Goal: Task Accomplishment & Management: Manage account settings

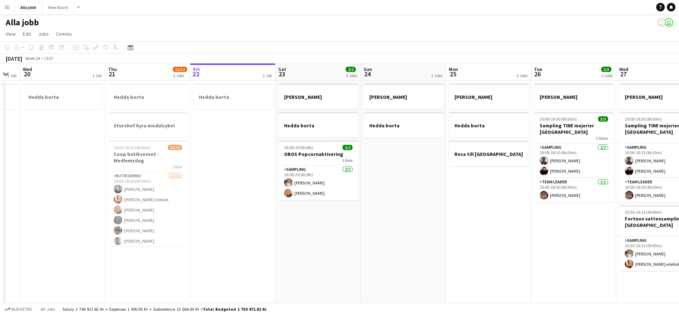
scroll to position [0, 160]
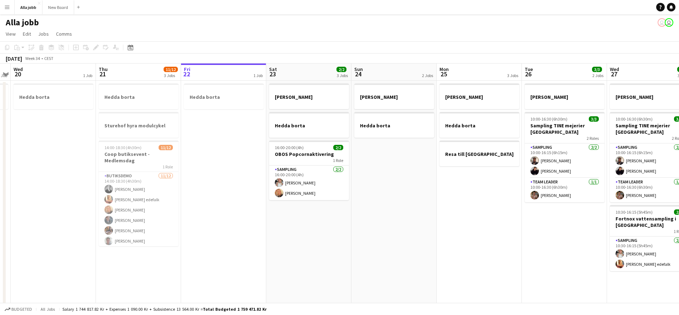
drag, startPoint x: 258, startPoint y: 201, endPoint x: 403, endPoint y: 204, distance: 145.0
click at [403, 204] on app-calendar-viewport "Mon 18 2 Jobs Tue 19 1 Job Wed 20 1 Job Thu 21 11/12 3 Jobs Fri 22 1 Job Sat 23…" at bounding box center [339, 228] width 679 height 331
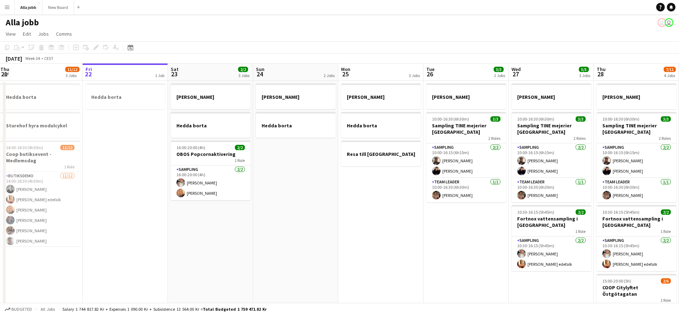
scroll to position [0, 281]
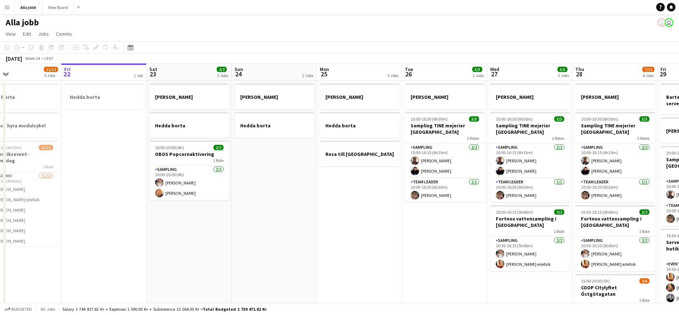
drag, startPoint x: 473, startPoint y: 180, endPoint x: 266, endPoint y: 178, distance: 207.3
click at [267, 177] on app-calendar-viewport "Mon 18 2 Jobs Tue 19 1 Job Wed 20 1 Job Thu 21 11/12 3 Jobs Fri 22 1 Job Sat 23…" at bounding box center [339, 228] width 679 height 331
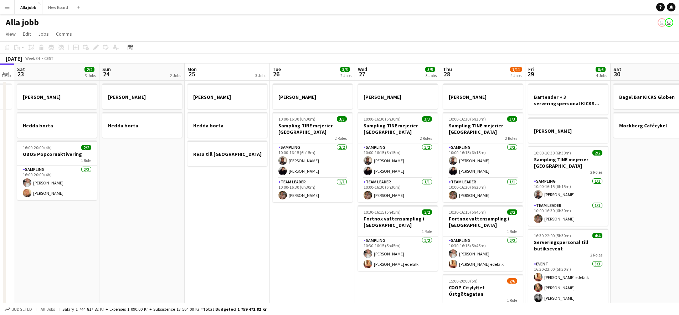
drag, startPoint x: 433, startPoint y: 212, endPoint x: 217, endPoint y: 190, distance: 217.3
click at [218, 190] on app-calendar-viewport "Wed 20 1 Job Thu 21 11/12 3 Jobs Fri 22 1 Job Sat 23 2/2 3 Jobs Sun 24 2 Jobs M…" at bounding box center [339, 228] width 679 height 331
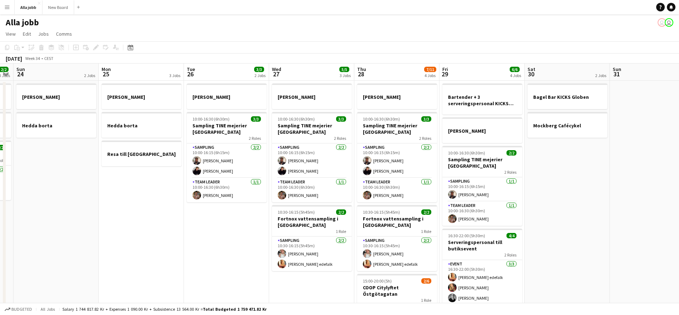
scroll to position [0, 196]
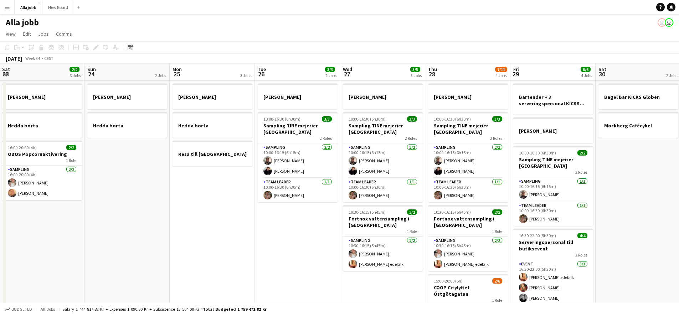
drag, startPoint x: 130, startPoint y: 187, endPoint x: 274, endPoint y: 197, distance: 143.9
click at [261, 196] on app-calendar-viewport "Thu 21 11/12 3 Jobs Fri 22 1 Job Sat 23 2/2 3 Jobs Sun 24 2 Jobs Mon 25 3 Jobs …" at bounding box center [339, 228] width 679 height 331
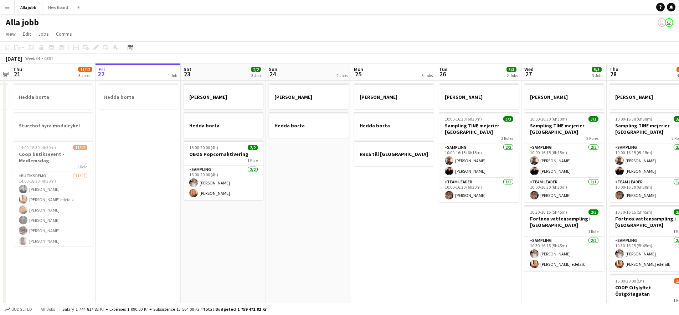
drag, startPoint x: 253, startPoint y: 199, endPoint x: 336, endPoint y: 208, distance: 82.7
click at [330, 209] on app-calendar-viewport "Tue 19 1 Job Wed 20 1 Job Thu 21 11/12 3 Jobs Fri 22 1 Job Sat 23 2/2 3 Jobs Su…" at bounding box center [339, 228] width 679 height 331
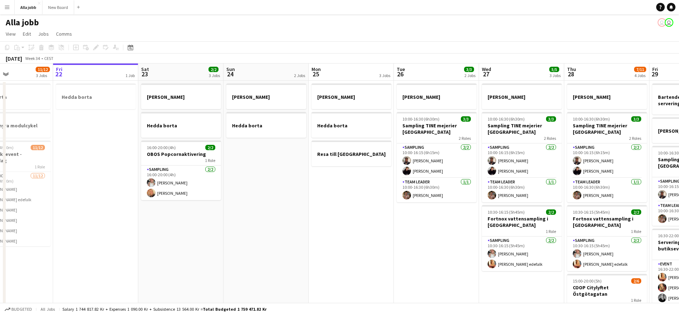
drag, startPoint x: 349, startPoint y: 213, endPoint x: 335, endPoint y: 213, distance: 14.3
click at [339, 214] on app-calendar-viewport "Tue 19 1 Job Wed 20 1 Job Thu 21 11/12 3 Jobs Fri 22 1 Job Sat 23 2/2 3 Jobs Su…" at bounding box center [339, 228] width 679 height 331
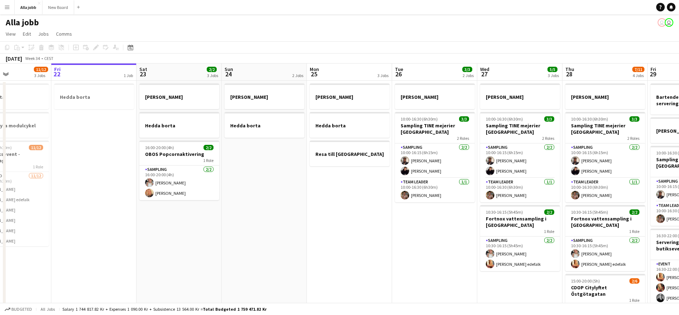
scroll to position [0, 176]
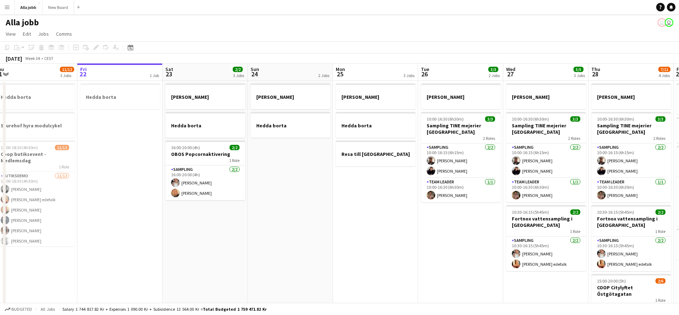
drag, startPoint x: 296, startPoint y: 170, endPoint x: 323, endPoint y: 171, distance: 26.4
click at [323, 171] on app-calendar-viewport "Tue 19 1 Job Wed 20 1 Job Thu 21 11/12 3 Jobs Fri 22 1 Job Sat 23 2/2 3 Jobs Su…" at bounding box center [339, 228] width 679 height 331
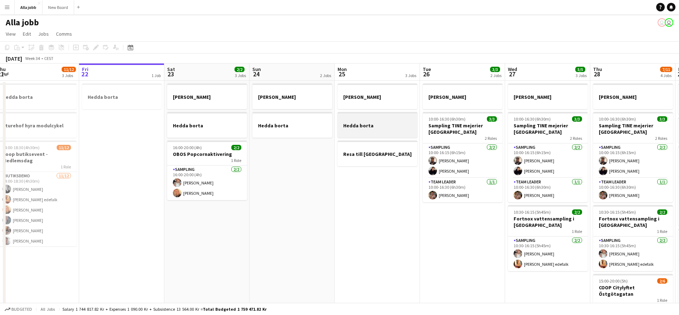
drag, startPoint x: 435, startPoint y: 138, endPoint x: 226, endPoint y: 116, distance: 210.2
click at [255, 118] on app-calendar-viewport "Tue 19 1 Job Wed 20 1 Job Thu 21 11/12 3 Jobs Fri 22 1 Job Sat 23 2/2 3 Jobs Su…" at bounding box center [339, 228] width 679 height 331
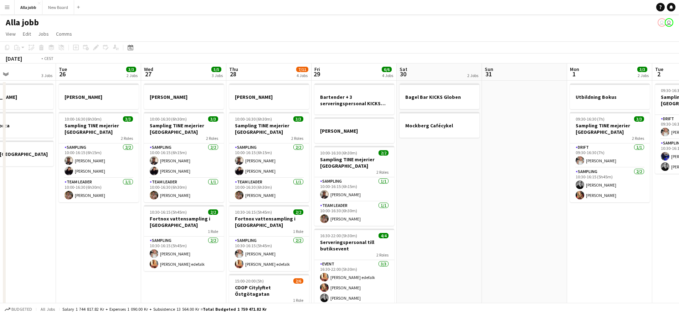
drag, startPoint x: 545, startPoint y: 130, endPoint x: 99, endPoint y: 108, distance: 447.3
click at [124, 107] on app-calendar-viewport "Fri 22 1 Job Sat 23 2/2 3 Jobs Sun 24 2 Jobs Mon 25 3 Jobs Tue 26 3/3 2 Jobs We…" at bounding box center [339, 228] width 679 height 331
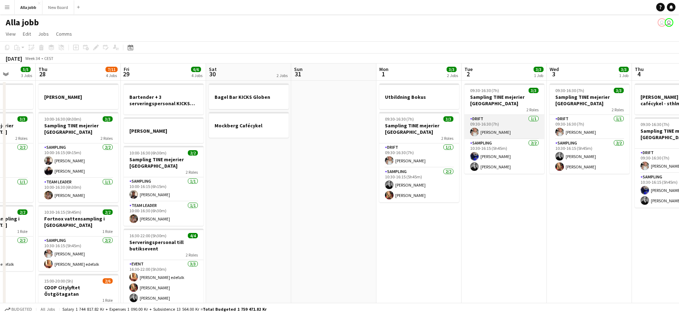
drag, startPoint x: 326, startPoint y: 118, endPoint x: 149, endPoint y: 114, distance: 177.1
click at [150, 115] on app-calendar-viewport "Mon 25 3 Jobs Tue 26 3/3 2 Jobs Wed 27 5/5 3 Jobs Thu 28 7/11 4 Jobs Fri 29 6/6…" at bounding box center [339, 228] width 679 height 331
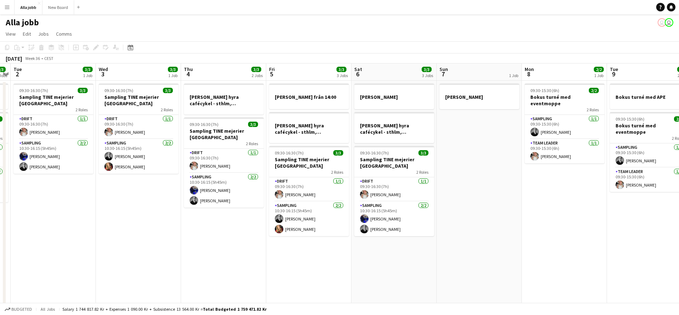
drag, startPoint x: 612, startPoint y: 141, endPoint x: 214, endPoint y: 112, distance: 399.0
click at [266, 121] on app-calendar-viewport "Sat 30 2 Jobs Sun 31 Mon 1 3/3 2 Jobs Tue 2 3/3 1 Job Wed 3 3/3 1 Job Thu 4 3/3…" at bounding box center [339, 228] width 679 height 331
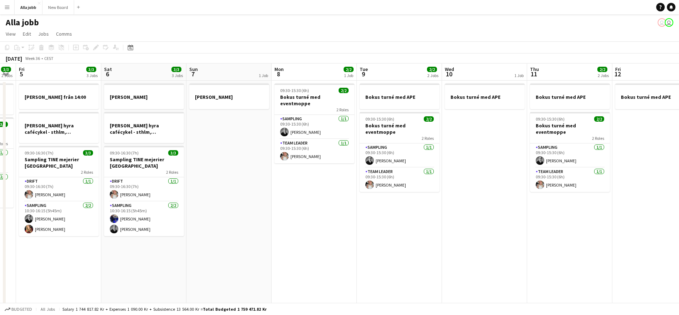
drag, startPoint x: 375, startPoint y: 139, endPoint x: 38, endPoint y: 120, distance: 337.5
click at [76, 116] on app-calendar-viewport "Tue 2 3/3 1 Job Wed 3 3/3 1 Job Thu 4 3/3 2 Jobs Fri 5 3/3 3 Jobs Sat 6 3/3 3 J…" at bounding box center [339, 228] width 679 height 331
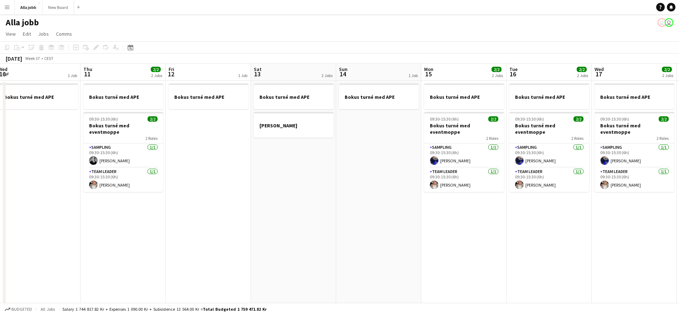
drag, startPoint x: 332, startPoint y: 130, endPoint x: 0, endPoint y: 121, distance: 332.1
click at [0, 121] on app-calendar-viewport "Mon 8 2/2 1 Job Tue 9 2/2 2 Jobs Wed 10 1 Job Thu 11 2/2 2 Jobs Fri 12 1 Job Sa…" at bounding box center [339, 228] width 679 height 331
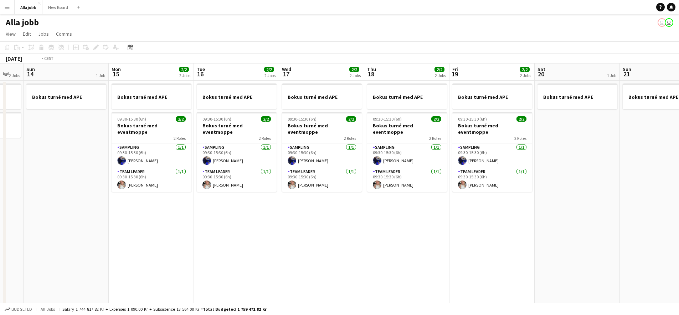
drag, startPoint x: 180, startPoint y: 138, endPoint x: 224, endPoint y: 149, distance: 45.2
click at [114, 133] on app-calendar-viewport "Thu 11 2/2 2 Jobs Fri 12 1 Job Sat 13 2 Jobs Sun 14 1 Job Mon 15 2/2 2 Jobs Tue…" at bounding box center [339, 228] width 679 height 331
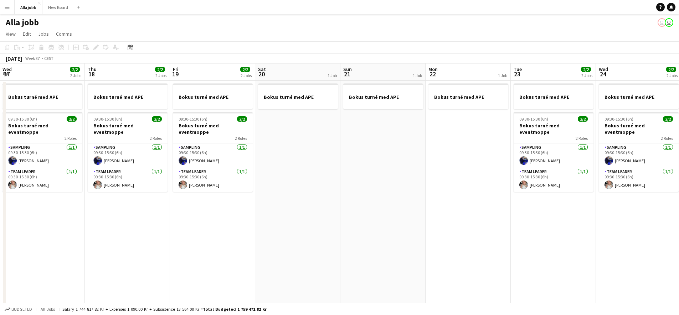
drag, startPoint x: 379, startPoint y: 161, endPoint x: 161, endPoint y: 141, distance: 218.9
click at [166, 142] on app-calendar-viewport "Mon 15 2/2 2 Jobs Tue 16 2/2 2 Jobs Wed 17 2/2 2 Jobs Thu 18 2/2 2 Jobs Fri 19 …" at bounding box center [339, 228] width 679 height 331
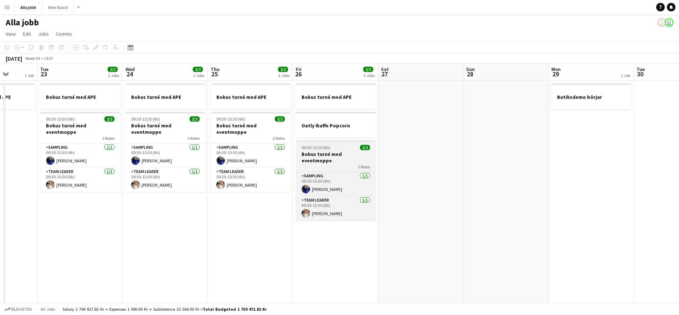
drag, startPoint x: 488, startPoint y: 168, endPoint x: 141, endPoint y: 148, distance: 347.9
click at [188, 151] on app-calendar-viewport "Sat 20 1 Job Sun 21 1 Job Mon 22 1 Job Tue 23 2/2 2 Jobs Wed 24 2/2 2 Jobs Thu …" at bounding box center [339, 228] width 679 height 331
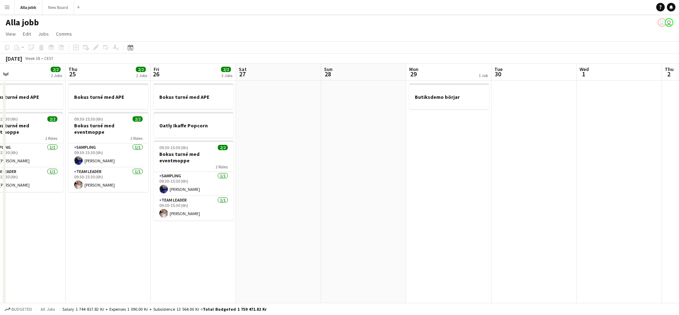
drag, startPoint x: 423, startPoint y: 169, endPoint x: 124, endPoint y: 136, distance: 300.7
click at [124, 136] on app-calendar-viewport "Mon 22 1 Job Tue 23 2/2 2 Jobs Wed 24 2/2 2 Jobs Thu 25 2/2 2 Jobs Fri 26 2/2 3…" at bounding box center [339, 228] width 679 height 331
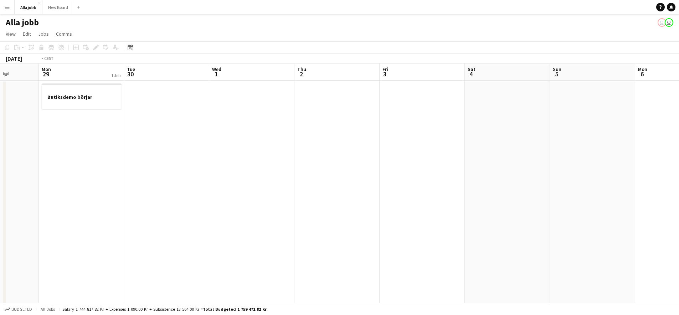
drag, startPoint x: 167, startPoint y: 162, endPoint x: 53, endPoint y: 154, distance: 113.9
click at [90, 156] on app-calendar-viewport "Fri 26 2/2 3 Jobs Sat 27 Sun 28 Mon 29 1 Job Tue 30 Wed 1 Thu 2 Fri 3 Sat 4 Sun…" at bounding box center [339, 228] width 679 height 331
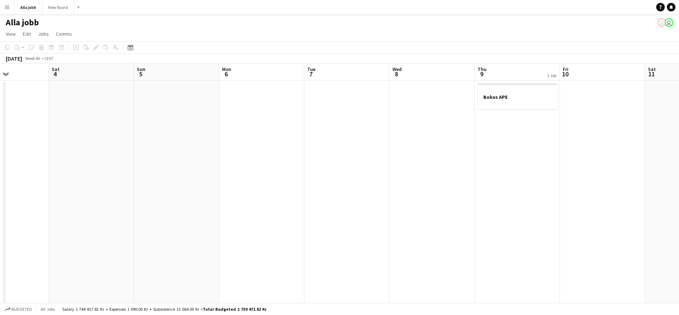
drag, startPoint x: 263, startPoint y: 178, endPoint x: 109, endPoint y: 165, distance: 154.5
click at [99, 163] on app-calendar-viewport "Wed 1 Thu 2 Fri 3 Sat 4 Sun 5 Mon 6 Tue 7 Wed 8 Thu 9 1 Job Fri 10 Sat 11 Sun 1…" at bounding box center [339, 228] width 679 height 331
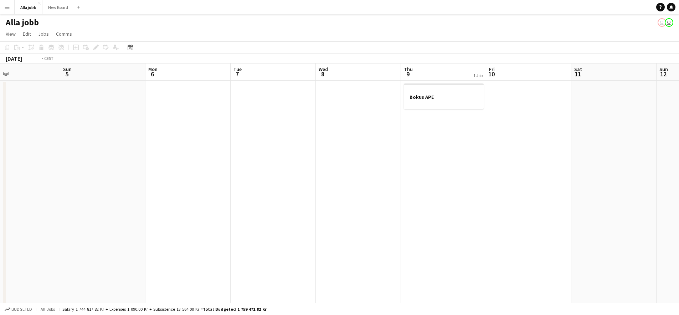
drag, startPoint x: 347, startPoint y: 177, endPoint x: 69, endPoint y: 176, distance: 278.2
click at [66, 176] on app-calendar-viewport "Thu 2 Fri 3 Sat 4 Sun 5 Mon 6 Tue 7 Wed 8 Thu 9 1 Job Fri 10 Sat 11 Sun 12 Mon …" at bounding box center [339, 228] width 679 height 331
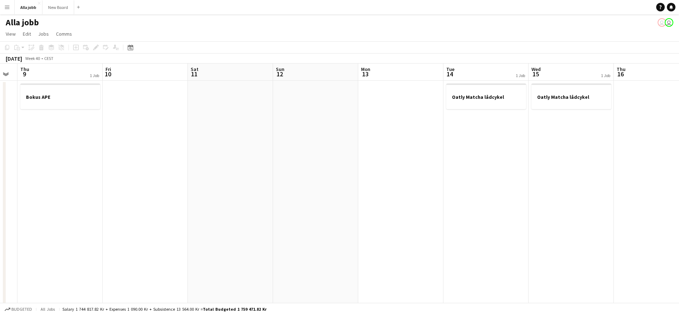
drag, startPoint x: 347, startPoint y: 186, endPoint x: 0, endPoint y: 149, distance: 349.3
click at [0, 150] on app-calendar-viewport "Mon 6 Tue 7 Wed 8 Thu 9 1 Job Fri 10 Sat 11 Sun 12 Mon 13 Tue 14 1 Job Wed 15 1…" at bounding box center [339, 228] width 679 height 331
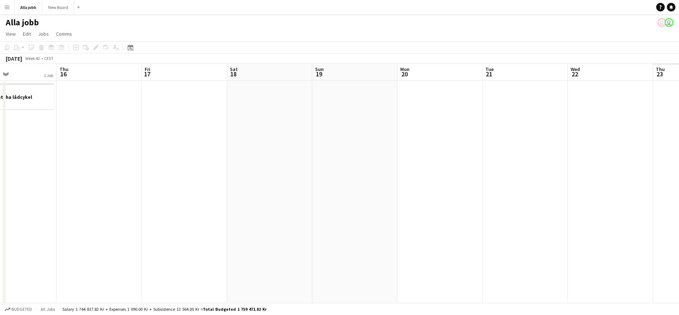
drag, startPoint x: 301, startPoint y: 187, endPoint x: 248, endPoint y: 186, distance: 52.7
click at [74, 164] on app-calendar-viewport "Sun 12 Mon 13 Tue 14 1 Job Wed 15 1 Job Thu 16 Fri 17 Sat 18 Sun 19 Mon 20 Tue …" at bounding box center [339, 228] width 679 height 331
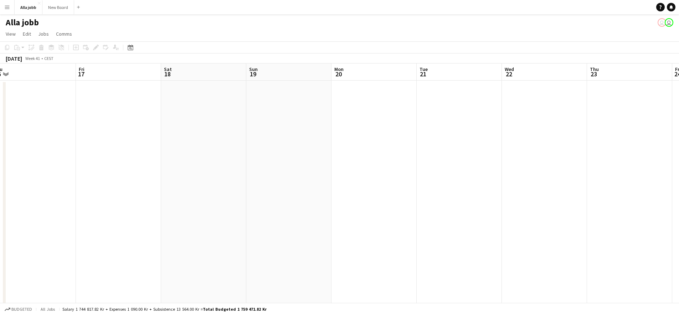
drag, startPoint x: 285, startPoint y: 197, endPoint x: 107, endPoint y: 189, distance: 179.0
click at [33, 174] on app-calendar-viewport "Mon 13 Tue 14 1 Job Wed 15 1 Job Thu 16 Fri 17 Sat 18 Sun 19 Mon 20 Tue 21 Wed …" at bounding box center [339, 228] width 679 height 331
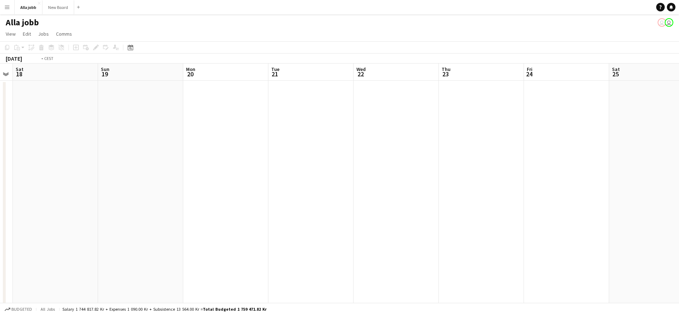
drag, startPoint x: 275, startPoint y: 222, endPoint x: 28, endPoint y: 187, distance: 249.6
click at [24, 185] on app-calendar-viewport "Wed 15 1 Job Thu 16 Fri 17 Sat 18 Sun 19 Mon 20 Tue 21 Wed 22 Thu 23 Fri 24 Sat…" at bounding box center [339, 228] width 679 height 331
drag, startPoint x: 271, startPoint y: 207, endPoint x: 290, endPoint y: 223, distance: 25.5
click at [193, 219] on app-calendar-viewport "Sat 18 Sun 19 Mon 20 Tue 21 Wed 22 Thu 23 Fri 24 Sat 25 Sun 26 Mon 27 Tue 28 We…" at bounding box center [339, 228] width 679 height 331
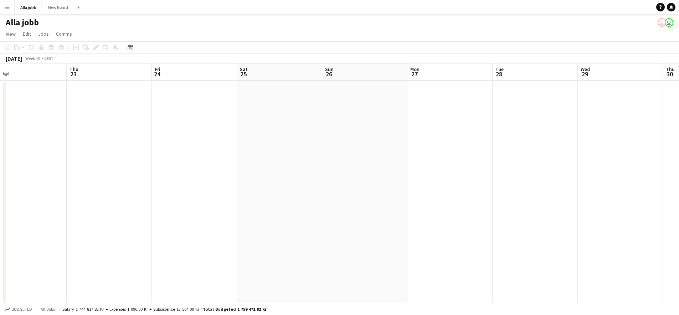
drag, startPoint x: 390, startPoint y: 226, endPoint x: 194, endPoint y: 227, distance: 196.3
click at [197, 227] on app-calendar-viewport "Mon 20 Tue 21 Wed 22 Thu 23 Fri 24 Sat 25 Sun 26 Mon 27 Tue 28 Wed 29 Thu 30 Fr…" at bounding box center [339, 228] width 679 height 331
drag, startPoint x: 592, startPoint y: 192, endPoint x: 172, endPoint y: 188, distance: 420.0
click at [173, 189] on app-calendar-viewport "Fri 24 Sat 25 Sun 26 Mon 27 Tue 28 Wed 29 Thu 30 Fri 31 Sat 1 Sun 2 Mon 3 Tue 4…" at bounding box center [339, 228] width 679 height 331
drag, startPoint x: 336, startPoint y: 191, endPoint x: 221, endPoint y: 194, distance: 115.4
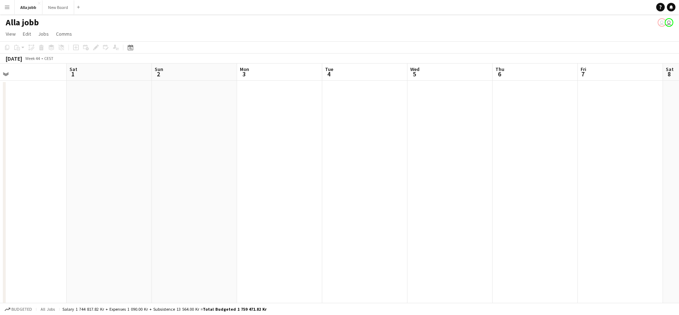
click at [234, 195] on app-calendar-viewport "Tue 28 Wed 29 Thu 30 Fri 31 Sat 1 Sun 2 Mon 3 Tue 4 Wed 5 Thu 6 Fri 7 Sat 8 Sun…" at bounding box center [339, 228] width 679 height 331
drag, startPoint x: 279, startPoint y: 183, endPoint x: 370, endPoint y: 181, distance: 90.5
click at [247, 180] on app-calendar-viewport "Sat 1 Sun 2 Mon 3 Tue 4 Wed 5 Thu 6 Fri 7 Sat 8 Sun 9 Mon 10 Tue 11 Wed 12 Thu …" at bounding box center [339, 228] width 679 height 331
drag, startPoint x: 504, startPoint y: 182, endPoint x: 232, endPoint y: 165, distance: 272.7
click at [266, 171] on app-calendar-viewport "Tue 4 Wed 5 Thu 6 Fri 7 Sat 8 Sun 9 Mon 10 Tue 11 Wed 12 Thu 13 Fri 14 Sat 15 S…" at bounding box center [339, 228] width 679 height 331
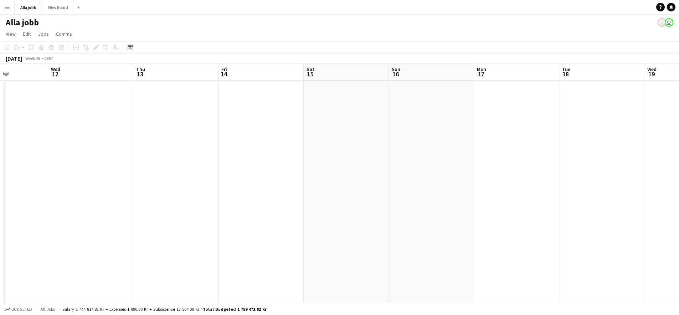
drag, startPoint x: 606, startPoint y: 174, endPoint x: 403, endPoint y: 156, distance: 203.8
click at [283, 155] on app-calendar-viewport "Sat 8 Sun 9 Mon 10 Tue 11 Wed 12 Thu 13 Fri 14 Sat 15 Sun 16 Mon 17 Tue 18 Wed …" at bounding box center [339, 228] width 679 height 331
drag, startPoint x: 576, startPoint y: 149, endPoint x: 223, endPoint y: 133, distance: 354.1
click at [234, 134] on app-calendar-viewport "Wed 12 Thu 13 Fri 14 Sat 15 Sun 16 Mon 17 Tue 18 Wed 19 Thu 20 Fri 21 Sat 22 Su…" at bounding box center [339, 228] width 679 height 331
drag, startPoint x: 510, startPoint y: 135, endPoint x: 253, endPoint y: 125, distance: 257.4
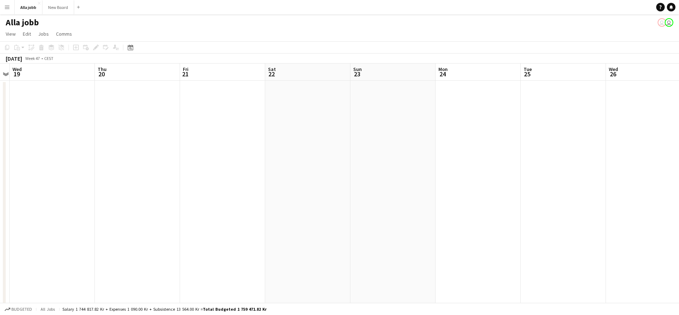
click at [253, 125] on app-calendar-viewport "Sun 16 Mon 17 Tue 18 Wed 19 Thu 20 Fri 21 Sat 22 Sun 23 Mon 24 Tue 25 Wed 26 Th…" at bounding box center [339, 228] width 679 height 331
drag, startPoint x: 411, startPoint y: 136, endPoint x: 349, endPoint y: 135, distance: 62.7
click at [349, 135] on app-calendar-viewport "Thu 20 Fri 21 Sat 22 Sun 23 Mon 24 Tue 25 Wed 26 Thu 27 Fri 28 Sat 29 Sun 30 Mo…" at bounding box center [339, 228] width 679 height 331
click at [296, 133] on app-date-cell at bounding box center [302, 238] width 85 height 314
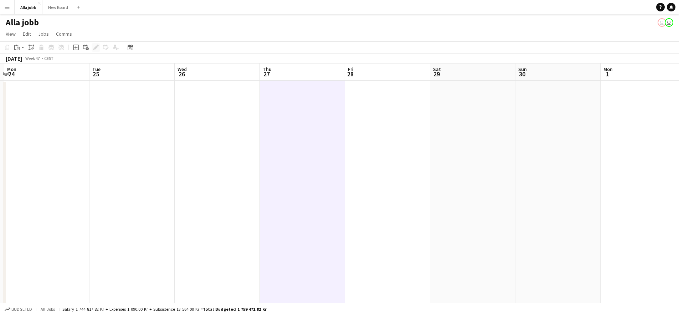
drag, startPoint x: 76, startPoint y: 50, endPoint x: 91, endPoint y: 48, distance: 15.0
click at [76, 50] on icon "Add job" at bounding box center [76, 48] width 6 height 6
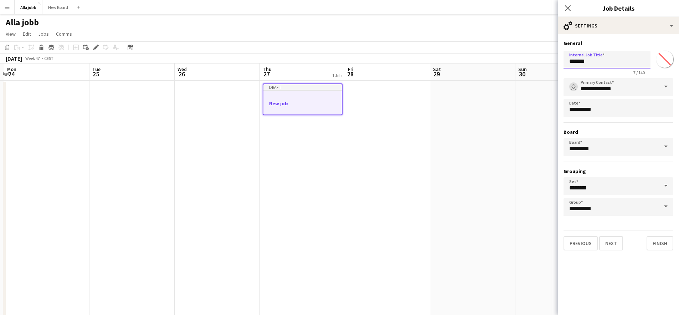
click at [582, 65] on input "*******" at bounding box center [606, 60] width 87 height 18
type input "**********"
click at [501, 122] on app-date-cell at bounding box center [472, 238] width 85 height 314
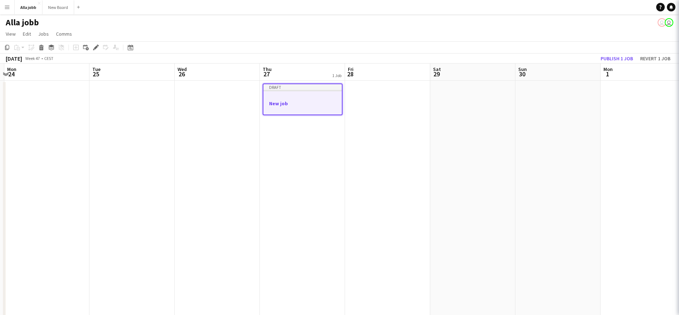
scroll to position [0, 251]
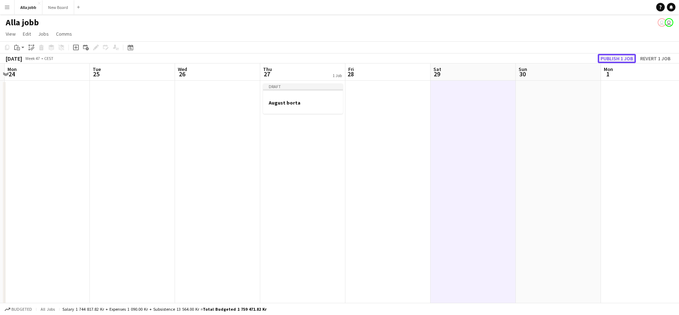
click at [627, 60] on button "Publish 1 job" at bounding box center [616, 58] width 38 height 9
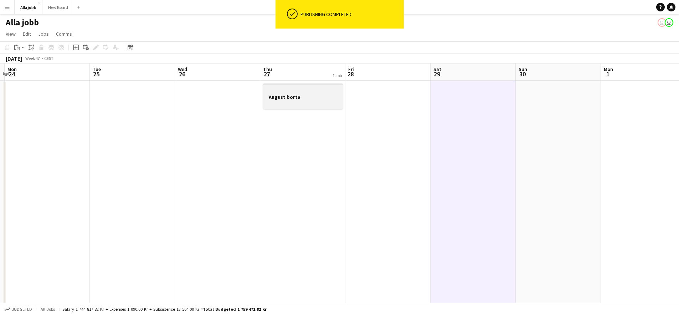
click at [308, 99] on h3 "August borta" at bounding box center [303, 97] width 80 height 6
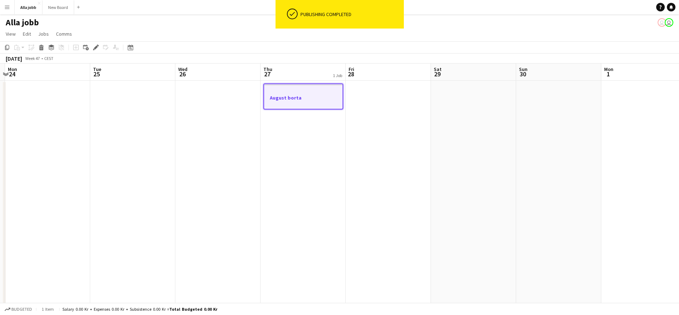
click at [380, 113] on app-date-cell at bounding box center [388, 238] width 85 height 314
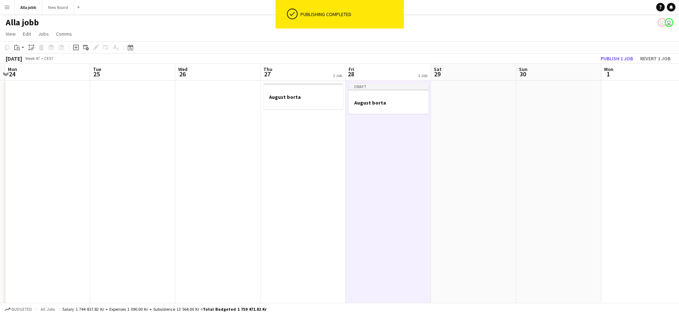
drag, startPoint x: 458, startPoint y: 114, endPoint x: 474, endPoint y: 115, distance: 15.4
click at [459, 114] on app-date-cell at bounding box center [473, 238] width 85 height 314
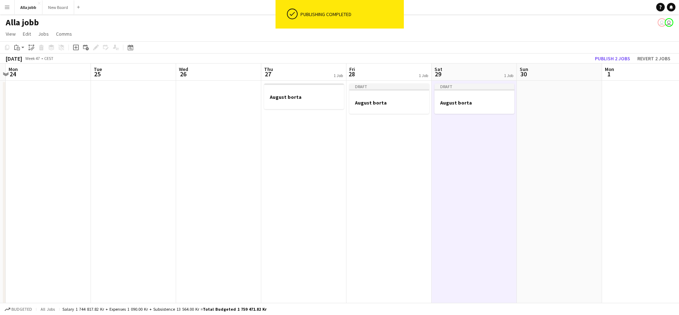
click at [556, 118] on app-date-cell at bounding box center [559, 238] width 85 height 314
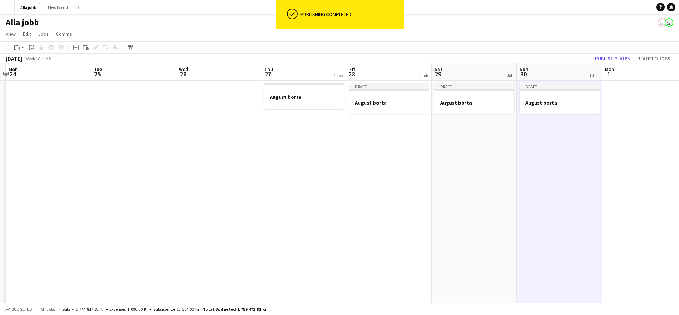
click at [621, 122] on app-date-cell at bounding box center [644, 238] width 85 height 314
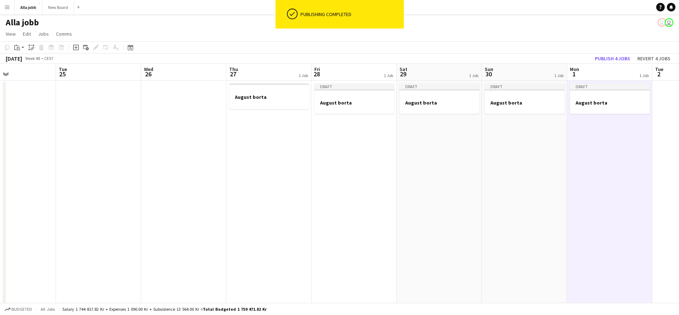
drag, startPoint x: 597, startPoint y: 153, endPoint x: 398, endPoint y: 140, distance: 199.2
click at [394, 141] on app-calendar-viewport "Fri 21 Sat 22 Sun 23 Mon 24 Tue 25 Wed 26 Thu 27 1 Job Fri 28 1 Job Sat 29 1 Jo…" at bounding box center [339, 228] width 679 height 331
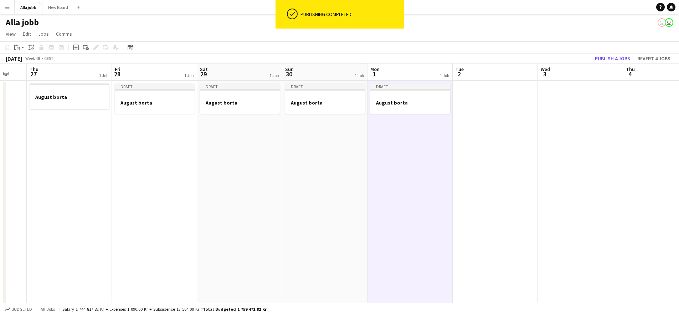
click at [512, 130] on app-date-cell at bounding box center [494, 238] width 85 height 314
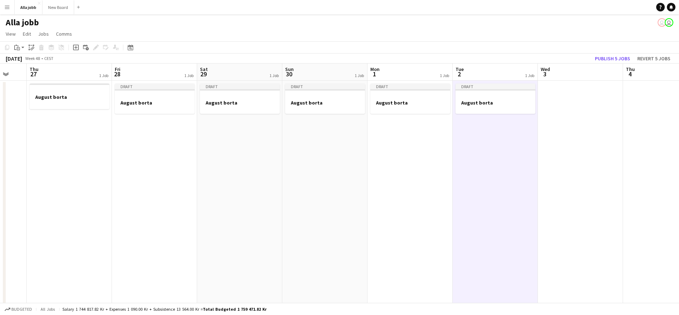
click at [571, 128] on app-date-cell at bounding box center [580, 238] width 85 height 314
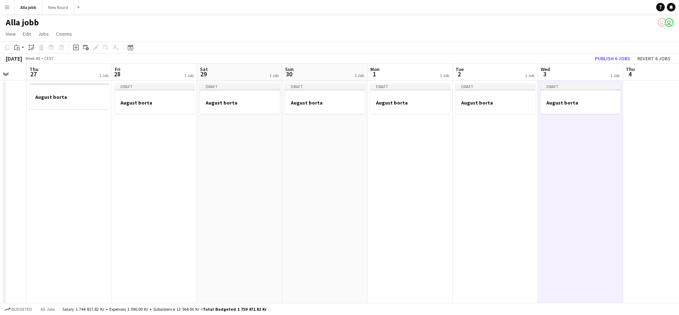
click at [636, 124] on app-date-cell at bounding box center [665, 238] width 85 height 314
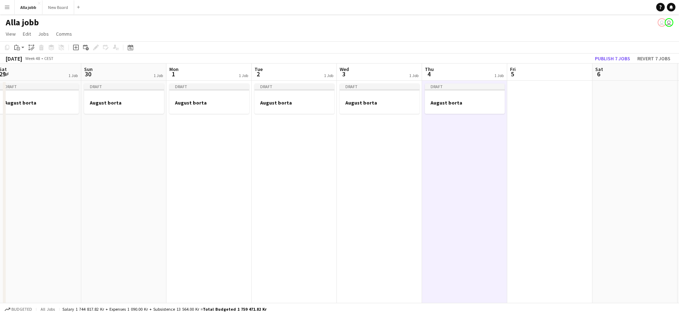
drag
click at [437, 140] on app-calendar-viewport "Wed 26 Thu 27 1 Job Fri 28 1 Job Sat 29 1 Job Sun 30 1 Job Mon 1 1 Job Tue 2 1 …" at bounding box center [339, 228] width 679 height 331
click at [566, 125] on app-date-cell at bounding box center [546, 238] width 85 height 314
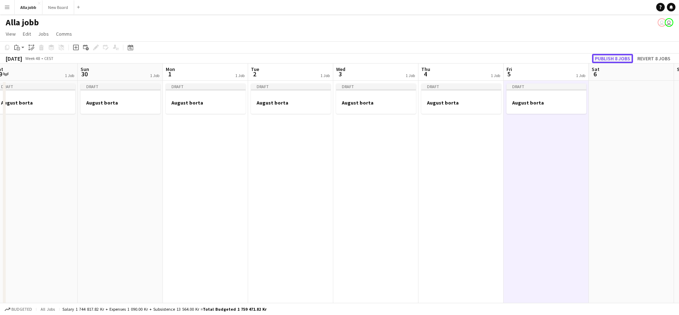
click at [614, 58] on button "Publish 8 jobs" at bounding box center [612, 58] width 41 height 9
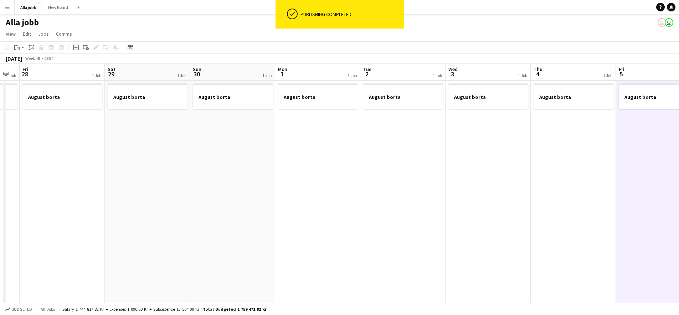
click at [504, 145] on app-calendar-viewport "Wed 26 Thu 27 1 Job Fri 28 1 Job Sat 29 1 Job Sun 30 1 Job Mon 1 1 Job Tue 2 1 …" at bounding box center [339, 228] width 679 height 331
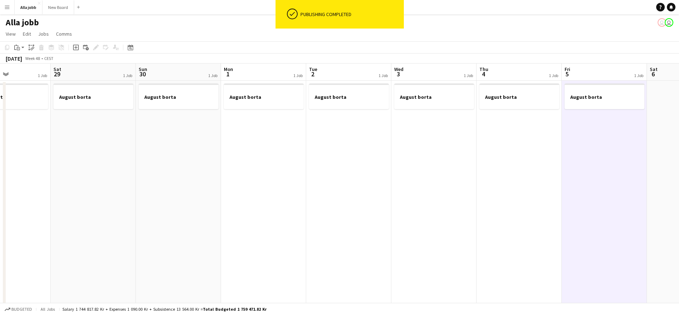
click at [421, 131] on app-calendar-viewport "Wed 26 Thu 27 1 Job Fri 28 1 Job Sat 29 1 Job Sun 30 1 Job Mon 1 1 Job Tue 2 1 …" at bounding box center [339, 228] width 679 height 331
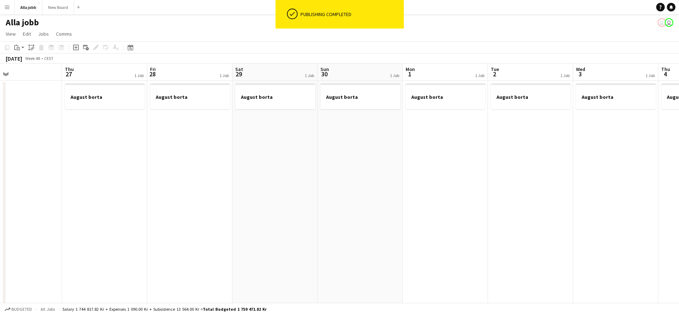
click at [464, 123] on app-calendar-viewport "Mon 24 Tue 25 Wed 26 Thu 27 1 Job Fri 28 1 Job Sat 29 1 Job Sun 30 1 Job Mon 1 …" at bounding box center [339, 228] width 679 height 331
